Goal: Task Accomplishment & Management: Complete application form

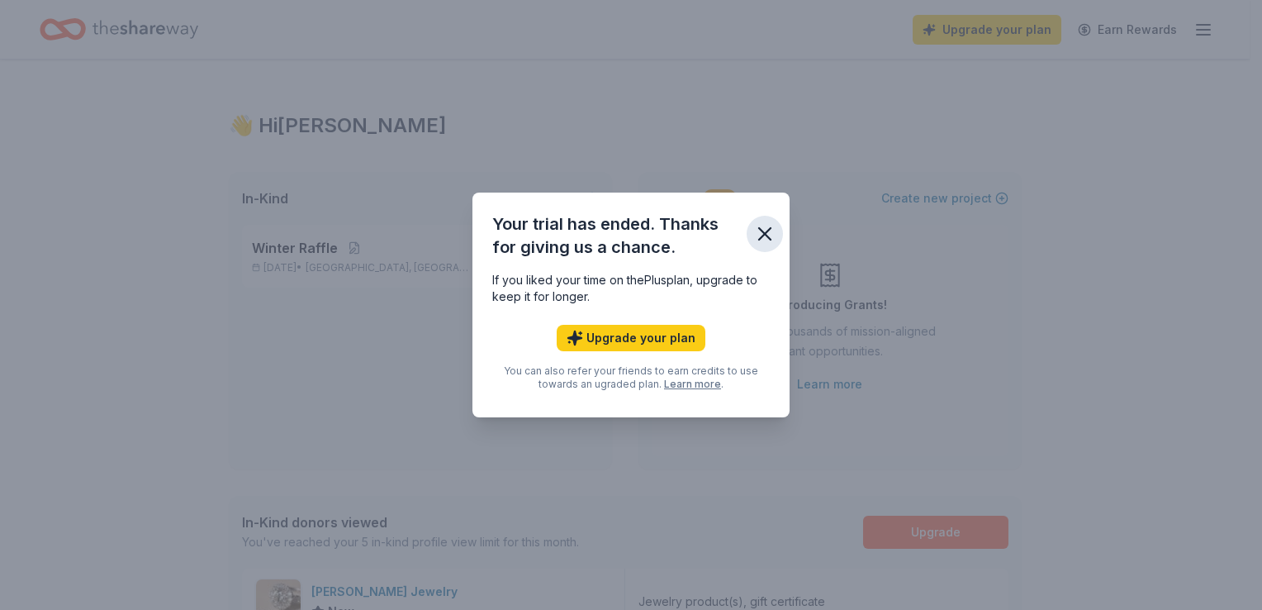
click at [767, 240] on icon "button" at bounding box center [764, 233] width 23 height 23
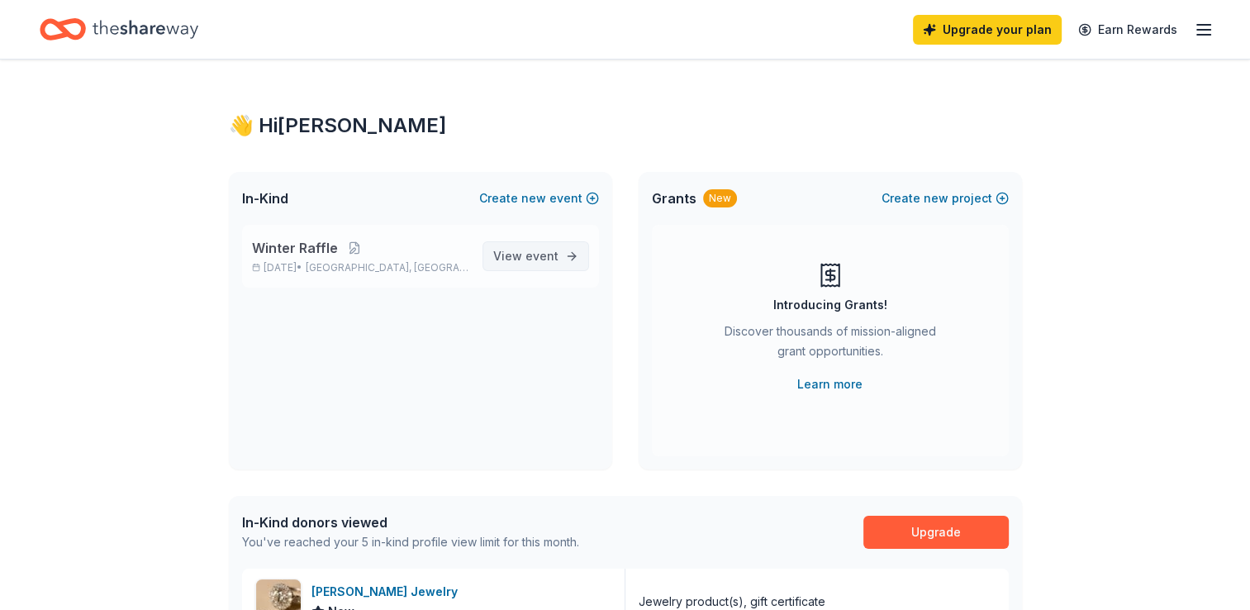
click at [563, 251] on link "View event" at bounding box center [535, 256] width 107 height 30
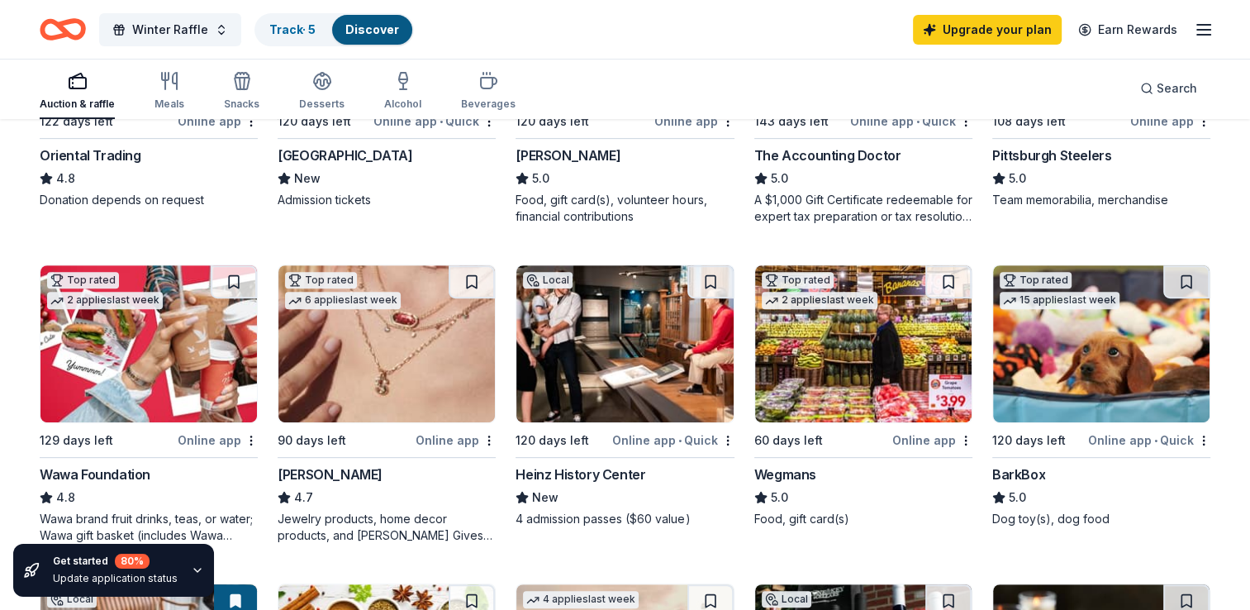
scroll to position [785, 0]
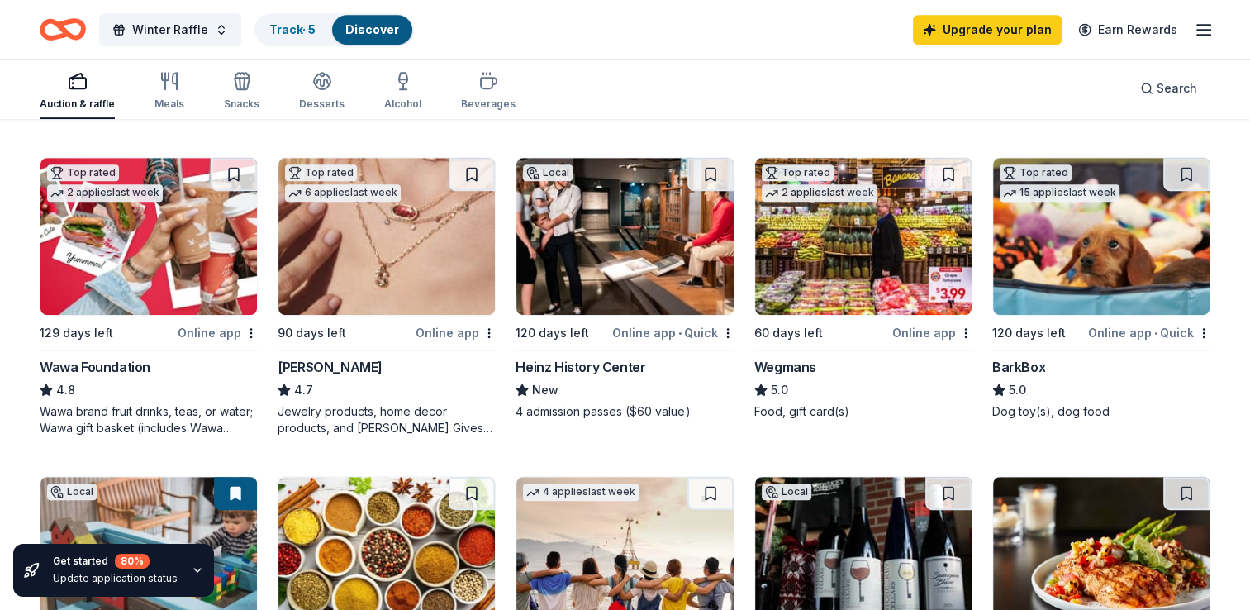
click at [207, 337] on div "Online app" at bounding box center [218, 332] width 80 height 21
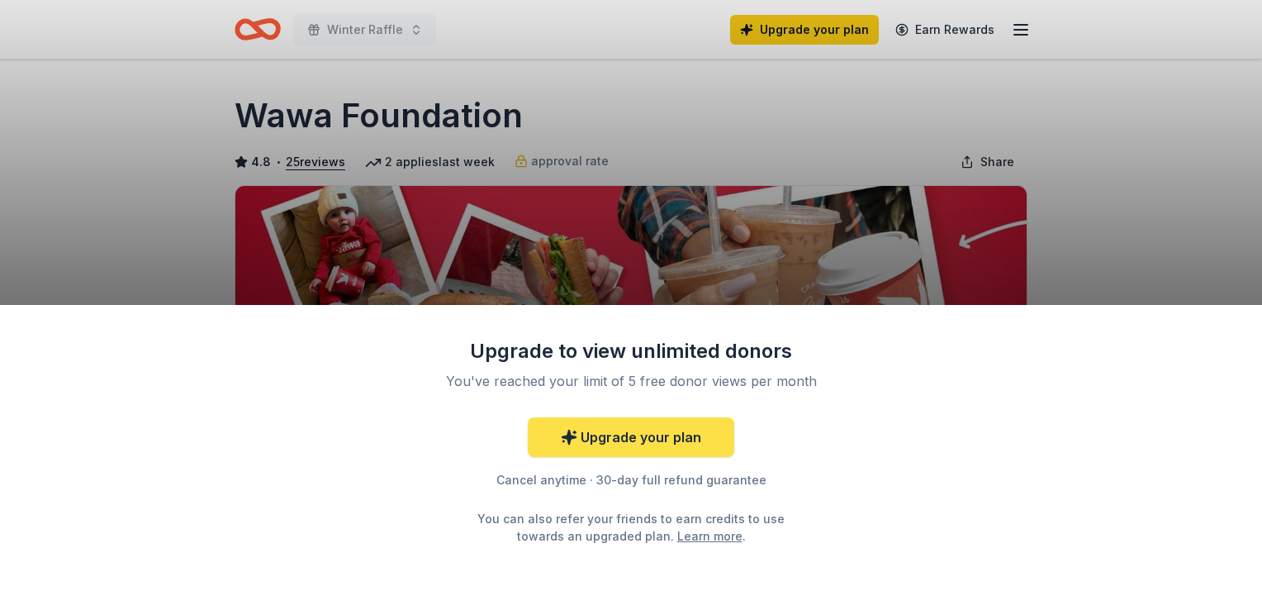
click at [589, 427] on link "Upgrade your plan" at bounding box center [631, 437] width 207 height 40
click at [595, 441] on link "Upgrade your plan" at bounding box center [631, 437] width 207 height 40
click at [697, 435] on link "Upgrade your plan" at bounding box center [631, 437] width 207 height 40
click at [620, 448] on link "Upgrade your plan" at bounding box center [631, 437] width 207 height 40
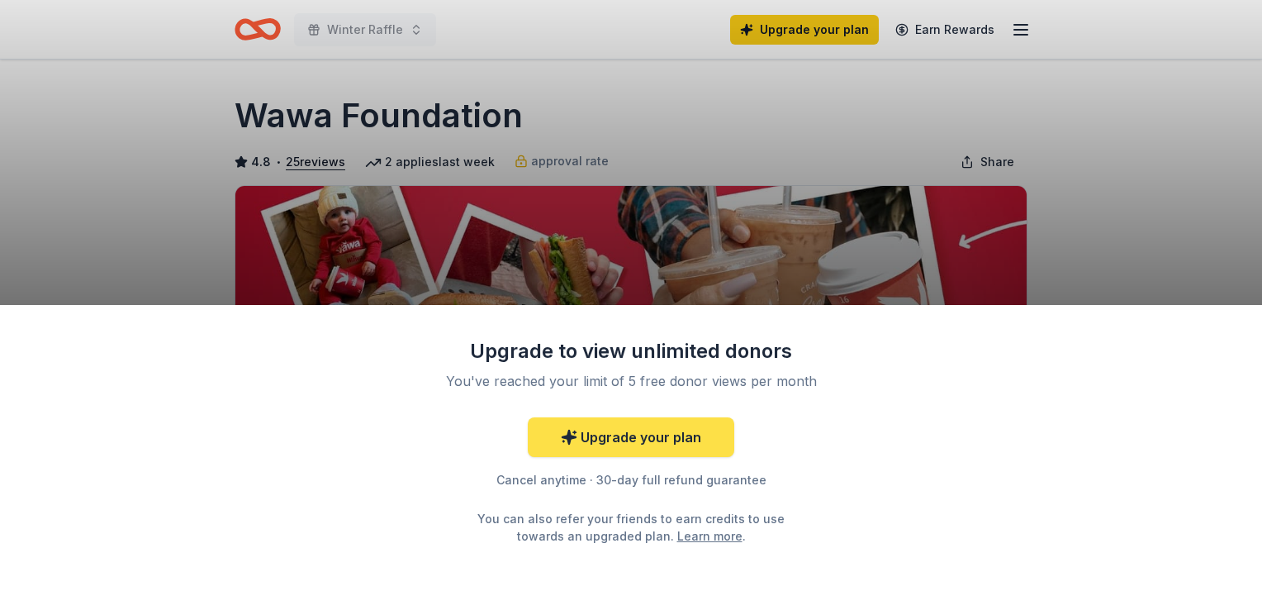
click at [620, 448] on link "Upgrade your plan" at bounding box center [631, 437] width 207 height 40
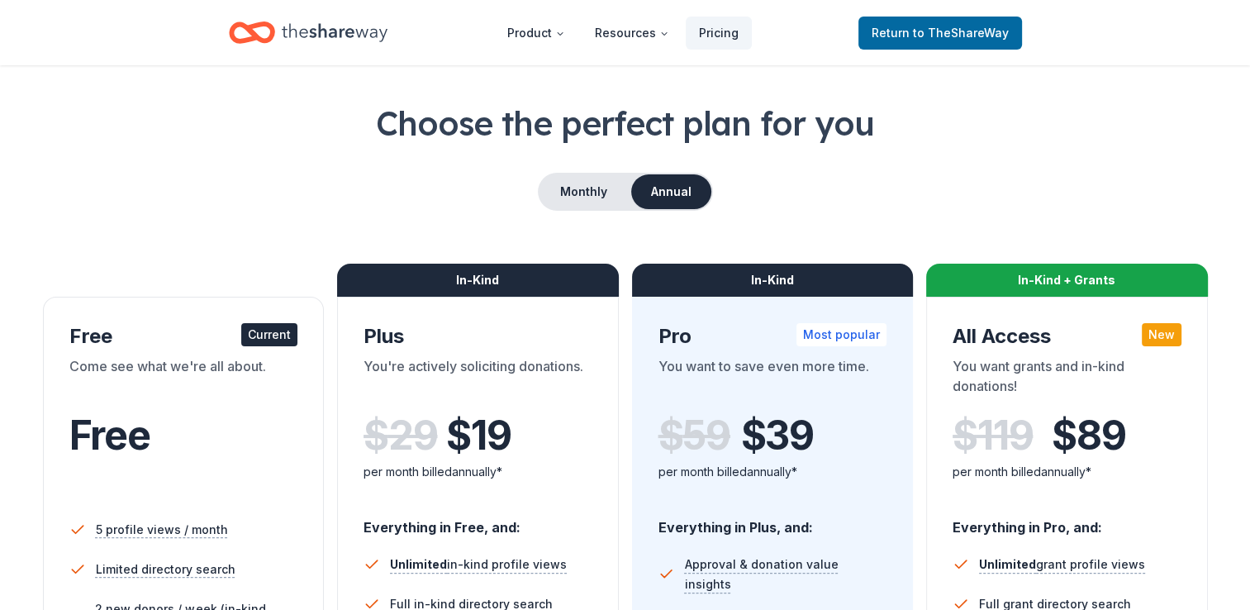
scroll to position [59, 0]
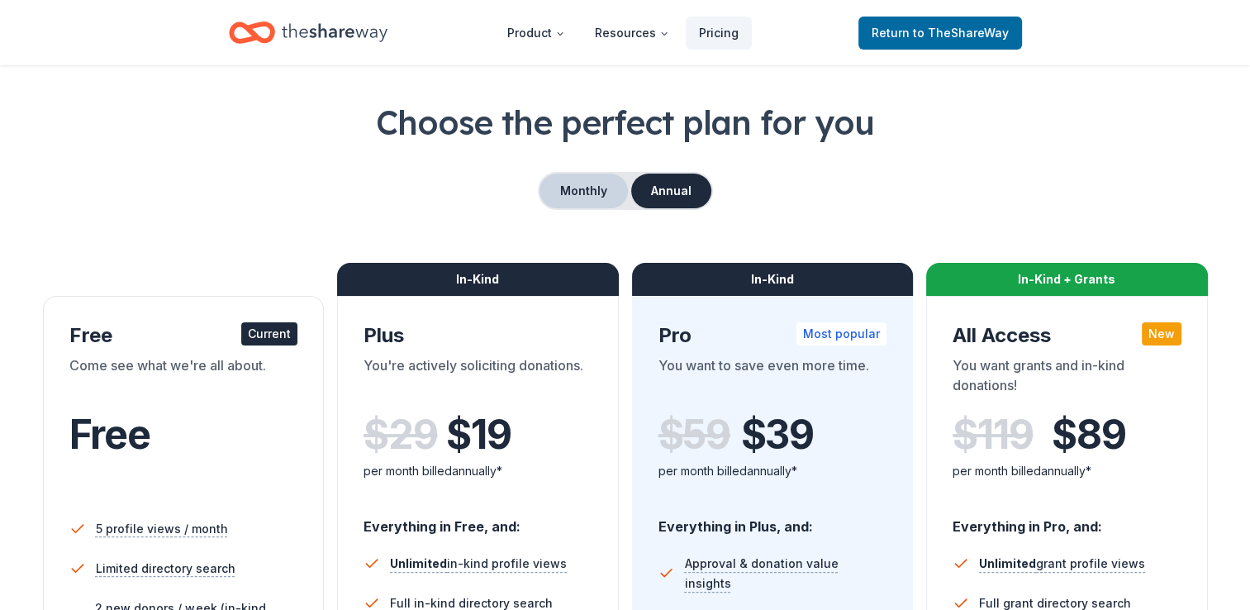
click at [593, 192] on button "Monthly" at bounding box center [583, 190] width 88 height 35
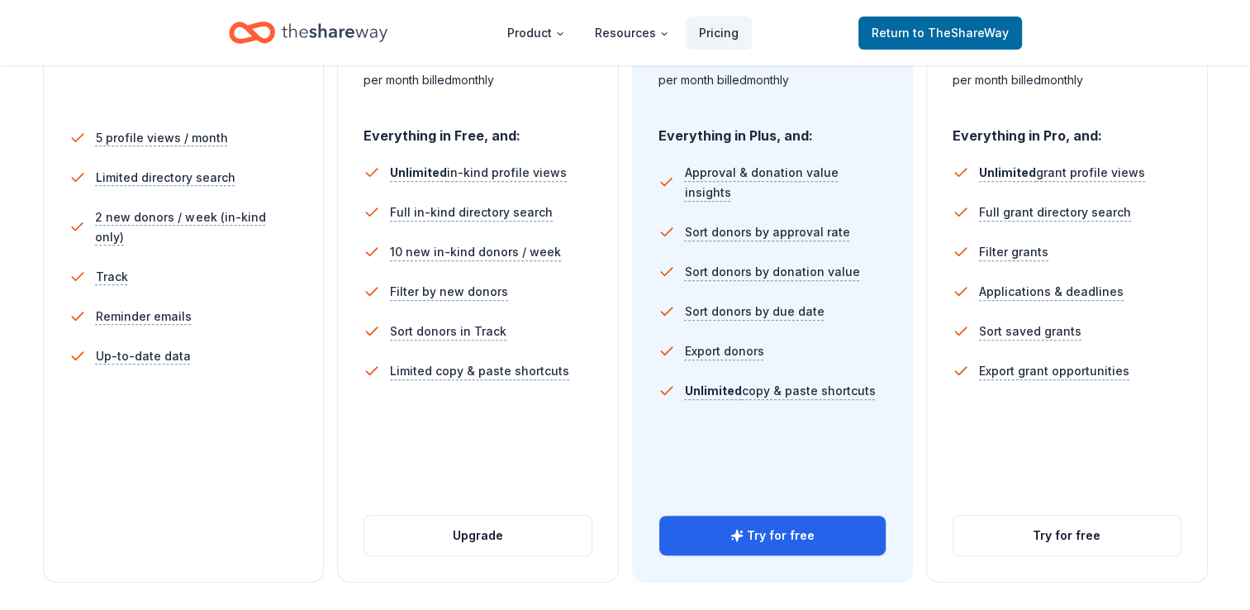
scroll to position [542, 0]
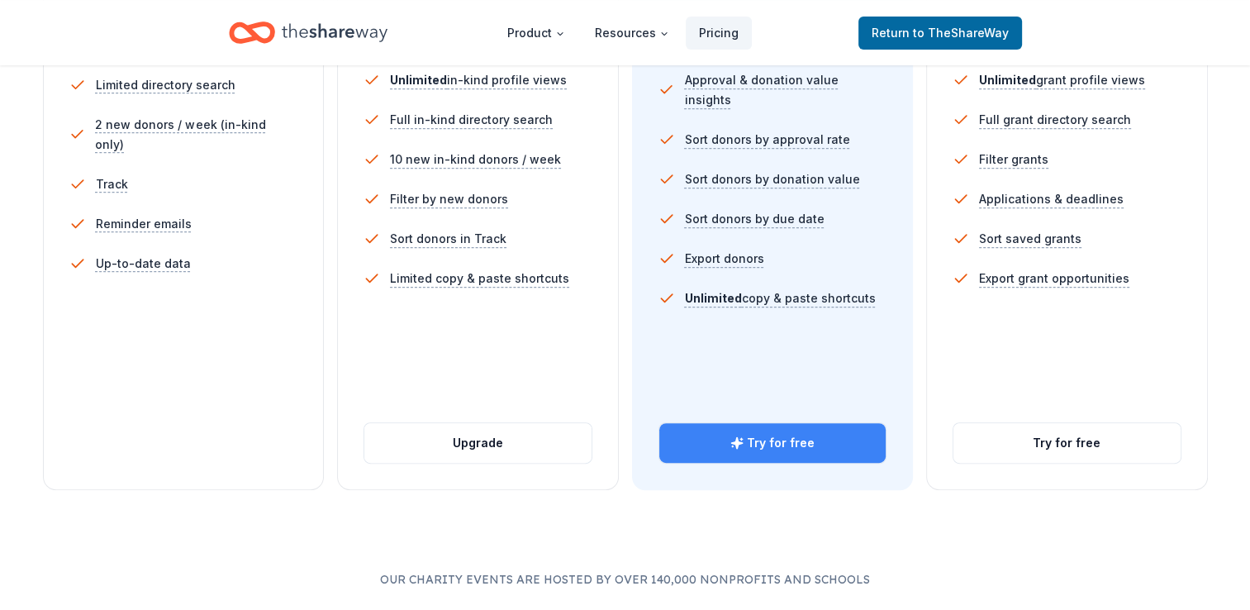
click at [748, 445] on button "Try for free" at bounding box center [772, 443] width 227 height 40
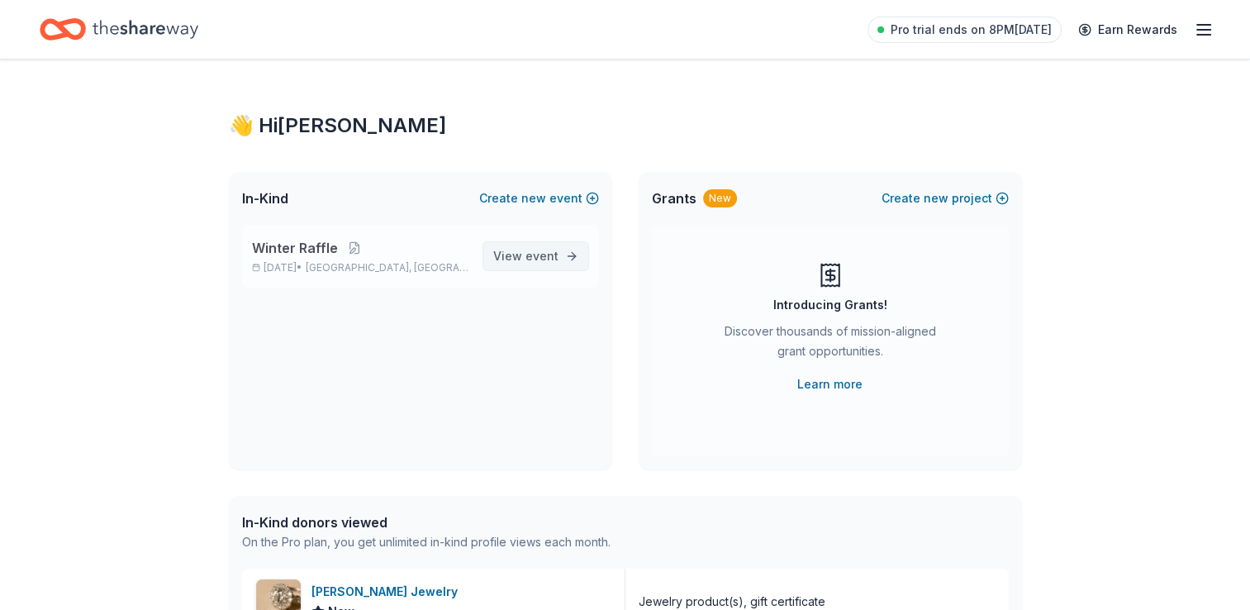
click at [550, 268] on link "View event" at bounding box center [535, 256] width 107 height 30
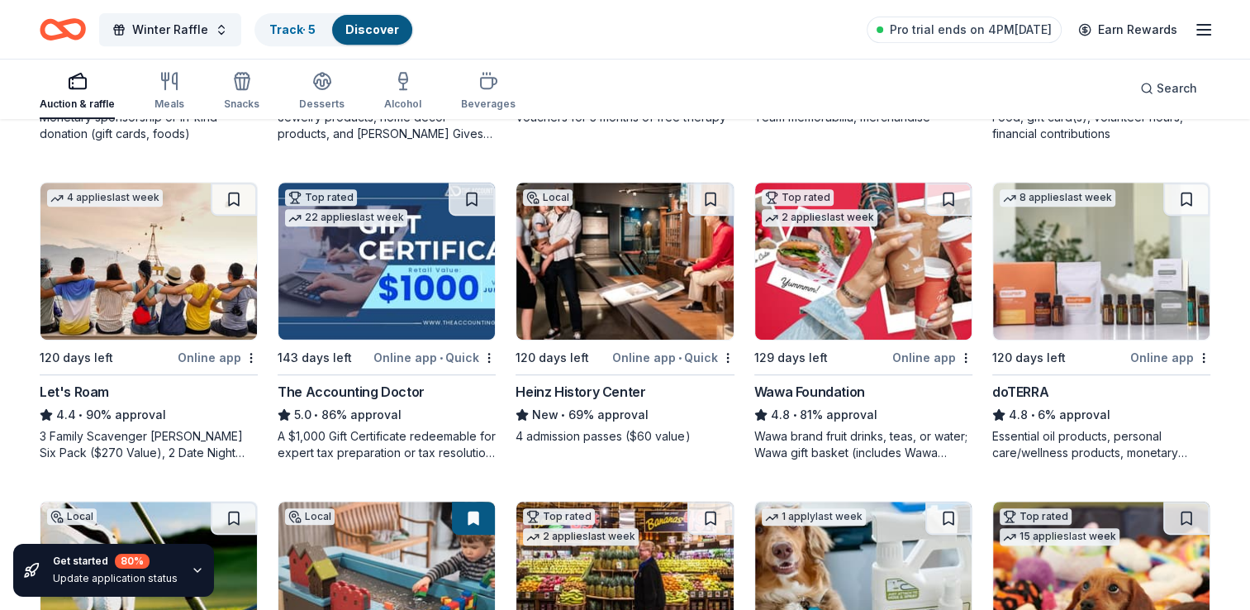
scroll to position [736, 0]
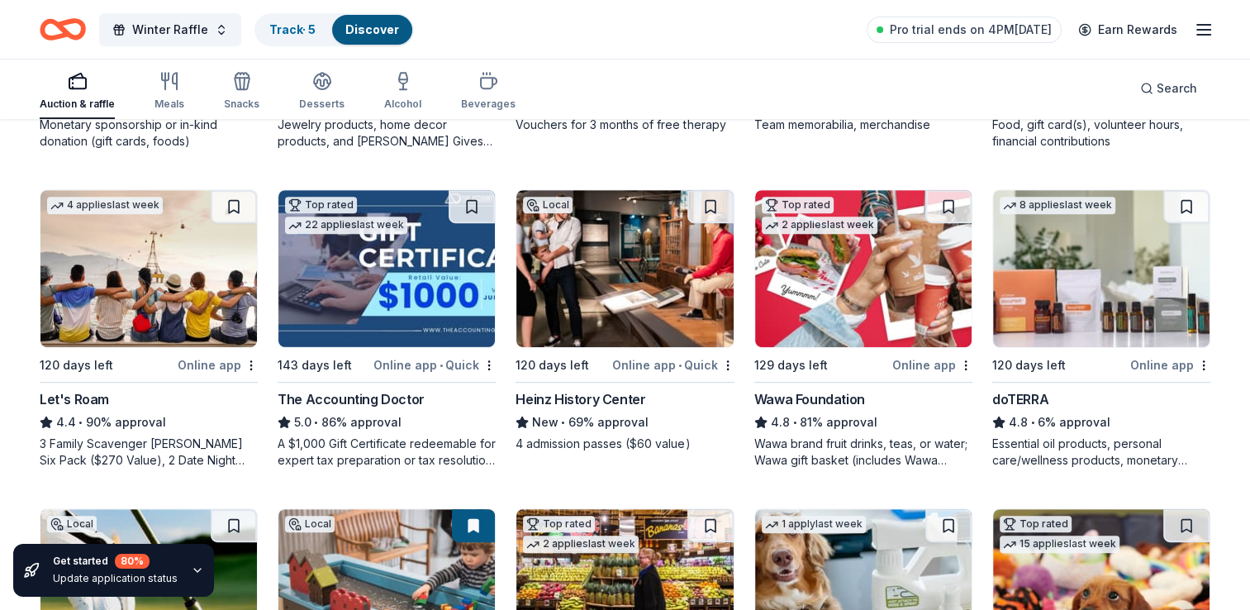
click at [887, 309] on img at bounding box center [863, 268] width 216 height 157
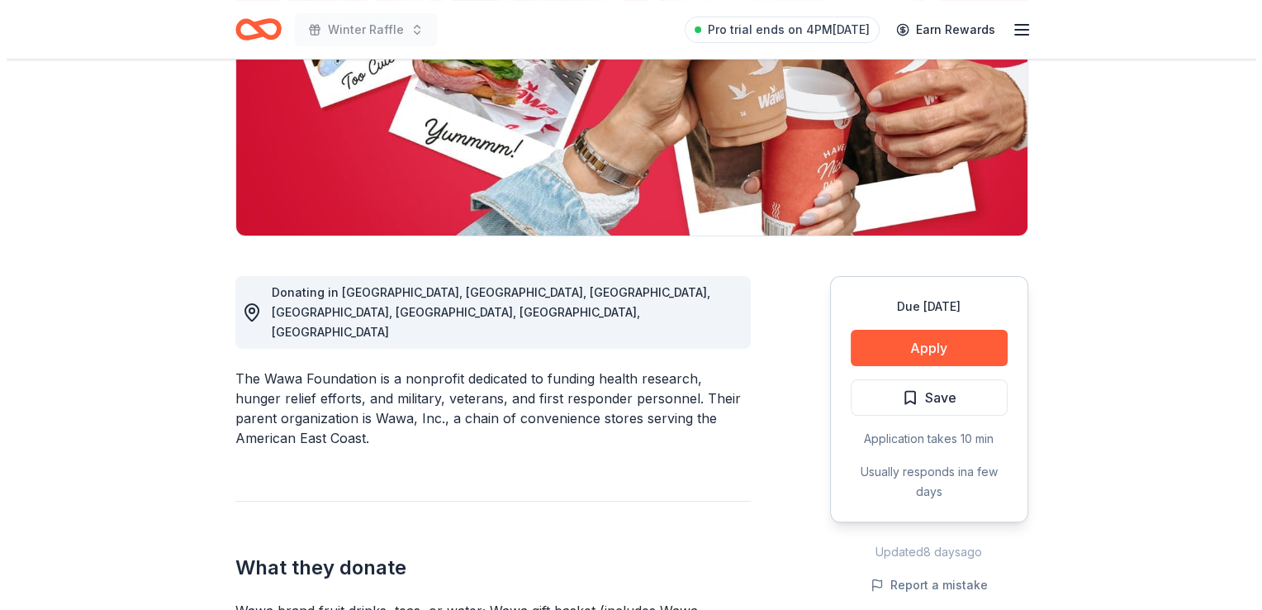
scroll to position [347, 0]
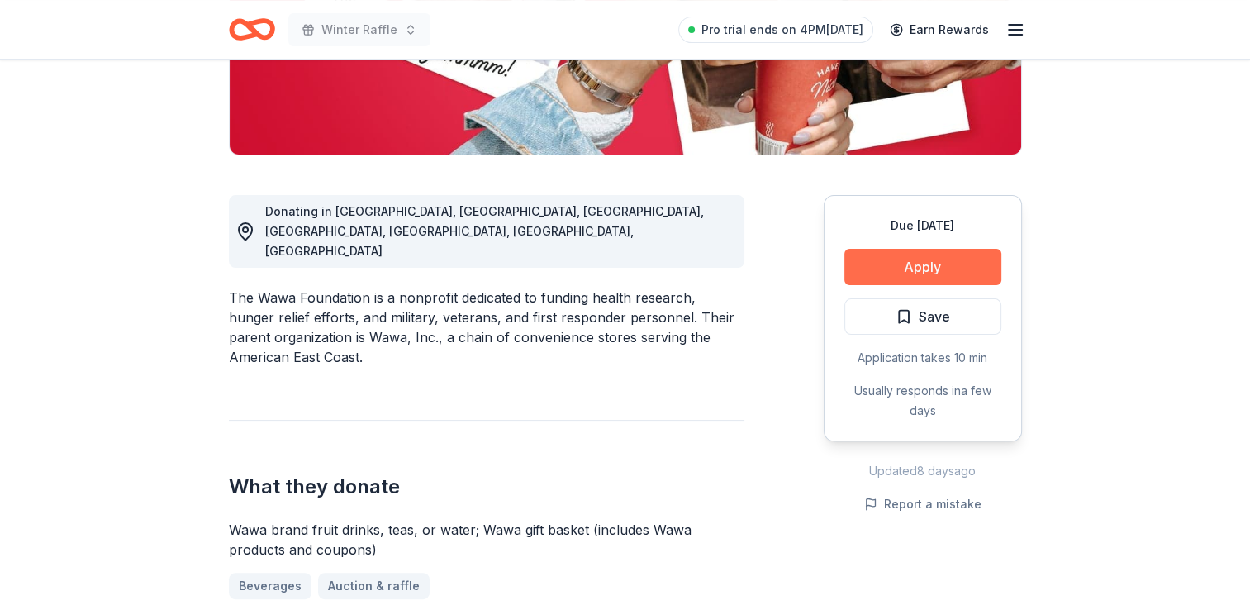
click at [931, 267] on button "Apply" at bounding box center [922, 267] width 157 height 36
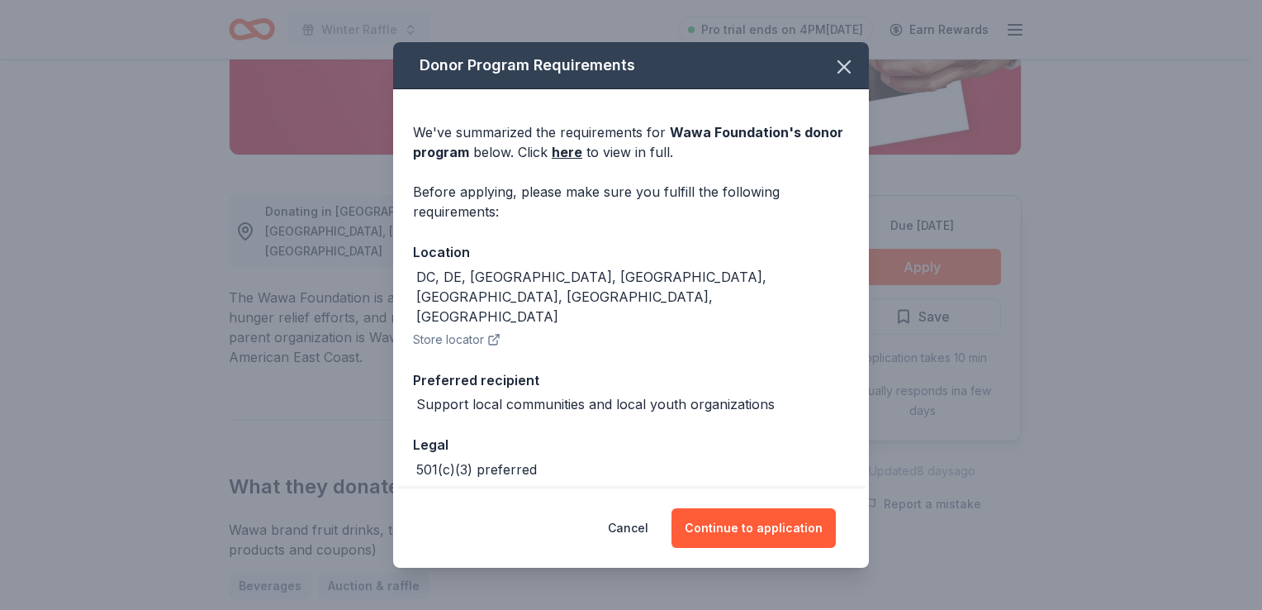
scroll to position [38, 0]
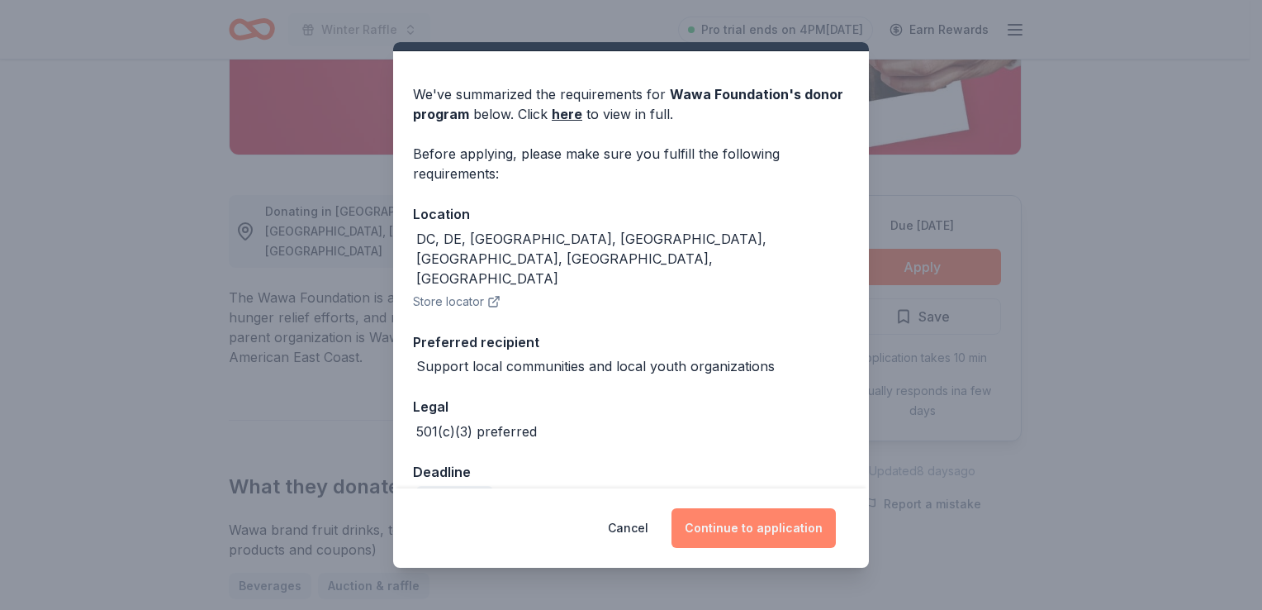
click at [730, 525] on button "Continue to application" at bounding box center [754, 528] width 164 height 40
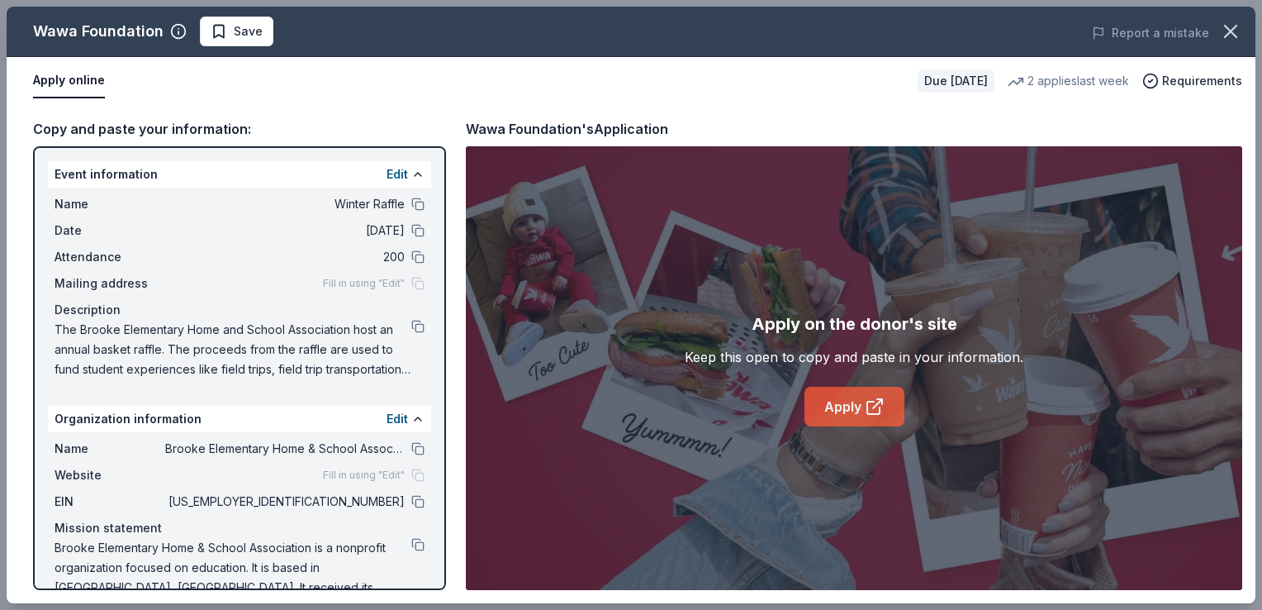
click at [866, 413] on icon at bounding box center [875, 407] width 20 height 20
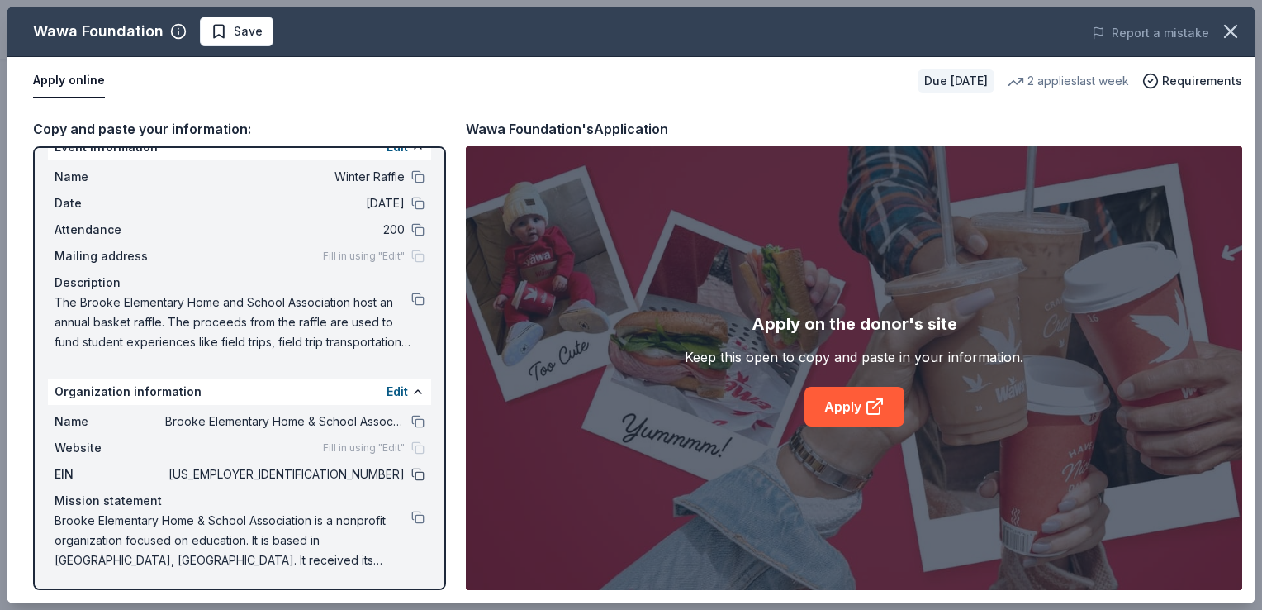
drag, startPoint x: 325, startPoint y: 471, endPoint x: 403, endPoint y: 466, distance: 77.8
click at [403, 466] on div "EIN 20-0958927" at bounding box center [240, 474] width 370 height 20
click at [411, 470] on button at bounding box center [417, 474] width 13 height 13
